Goal: Ask a question: Seek information or help from site administrators or community

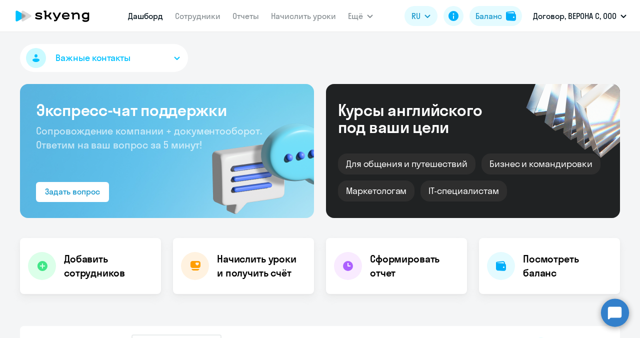
select select "30"
click at [612, 309] on circle at bounding box center [615, 313] width 28 height 28
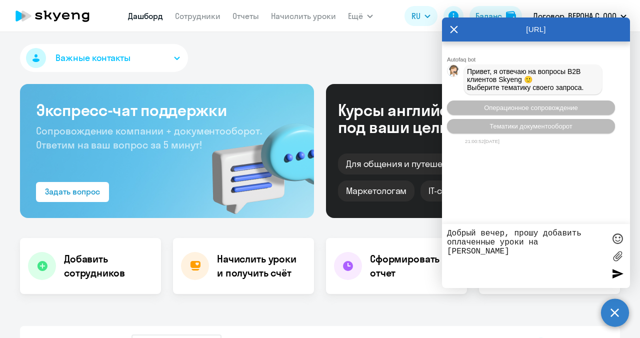
type textarea "Добрый вечер, прошу добавить оплаченные уроки на баланс"
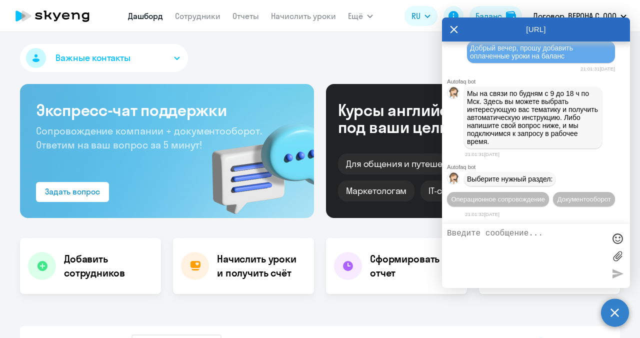
scroll to position [132, 0]
click at [516, 196] on span "Операционное сопровождение" at bounding box center [498, 200] width 94 height 8
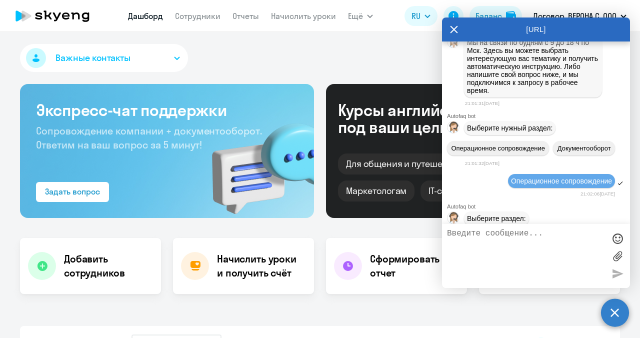
scroll to position [222, 0]
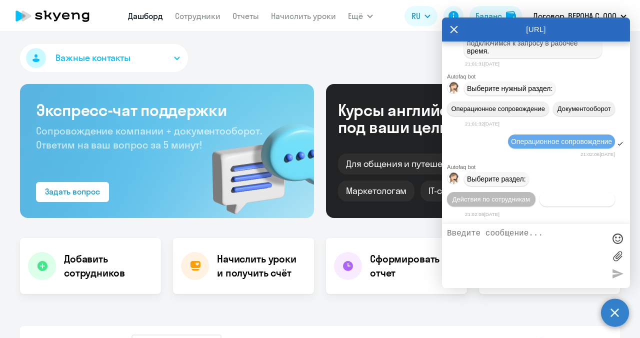
click at [567, 200] on span "Действия с балансом" at bounding box center [577, 200] width 65 height 8
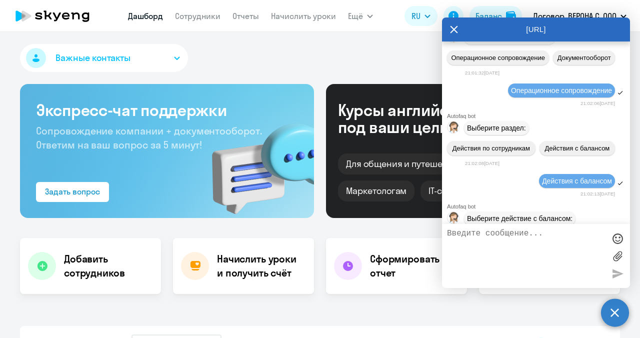
scroll to position [332, 0]
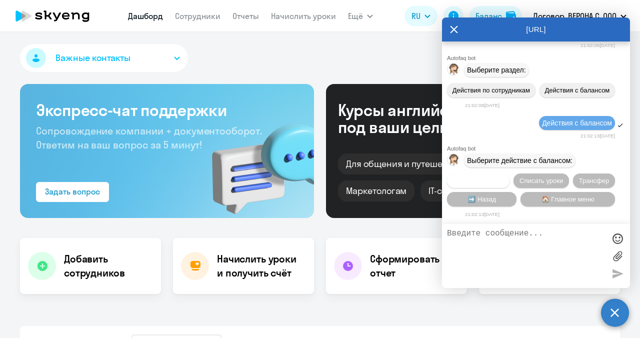
click at [483, 180] on span "Начислить уроки" at bounding box center [478, 181] width 51 height 8
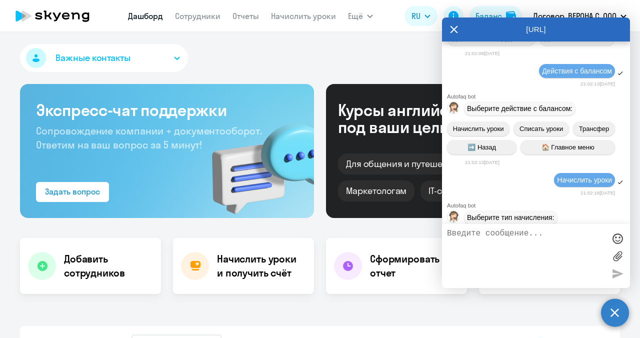
scroll to position [461, 0]
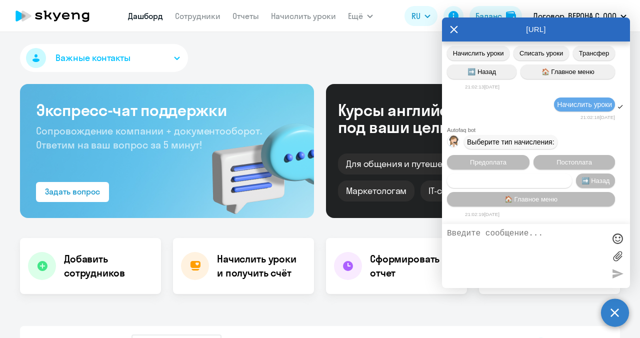
click at [532, 177] on span "Счет оплачен, но уроки не начислены" at bounding box center [510, 181] width 115 height 8
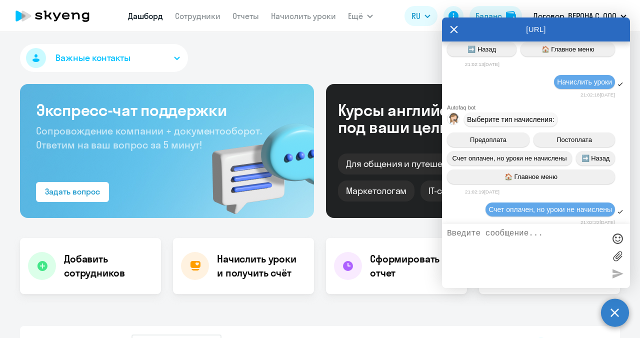
scroll to position [491, 0]
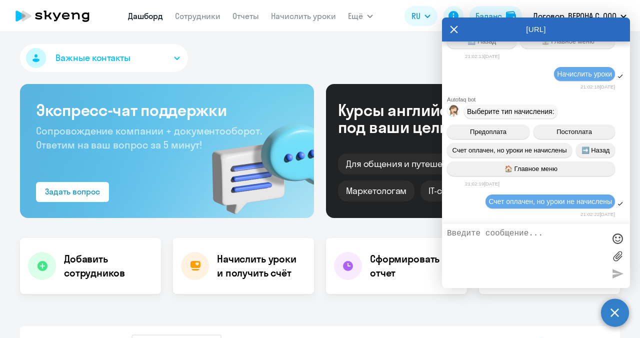
click at [499, 247] on textarea at bounding box center [526, 256] width 158 height 54
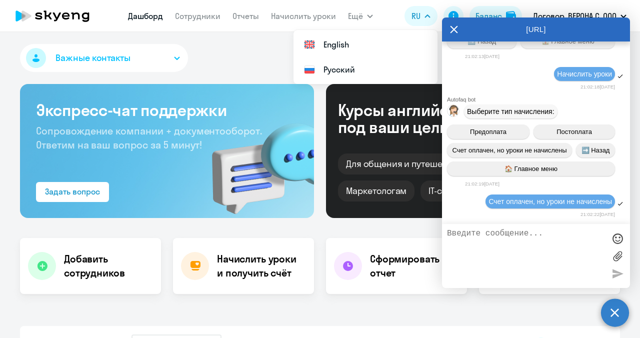
click at [453, 26] on icon at bounding box center [454, 30] width 8 height 24
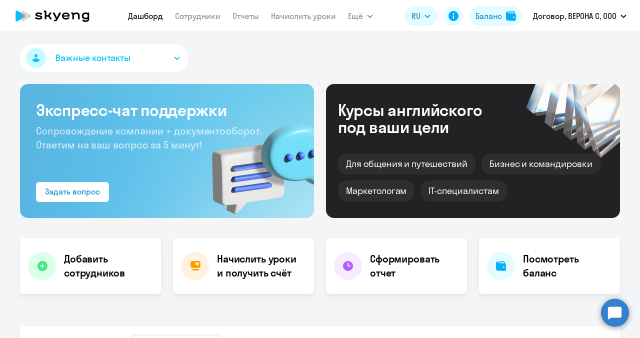
click at [169, 62] on button "Важные контакты" at bounding box center [104, 58] width 168 height 28
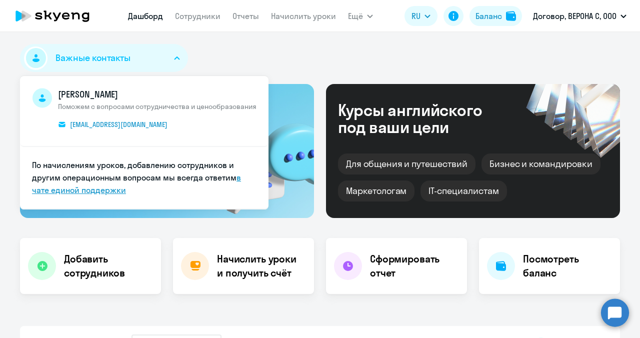
click at [91, 190] on link "в чате единой поддержки" at bounding box center [136, 184] width 209 height 23
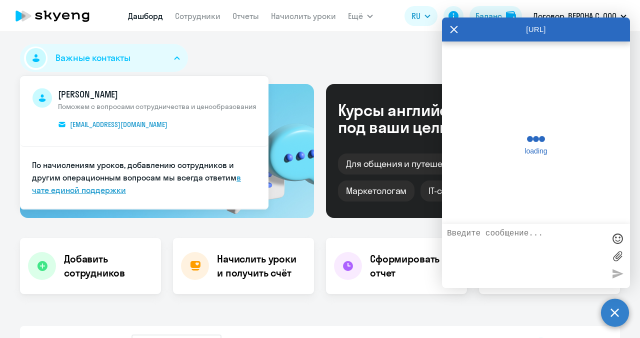
scroll to position [487, 0]
